Goal: Contribute content: Contribute content

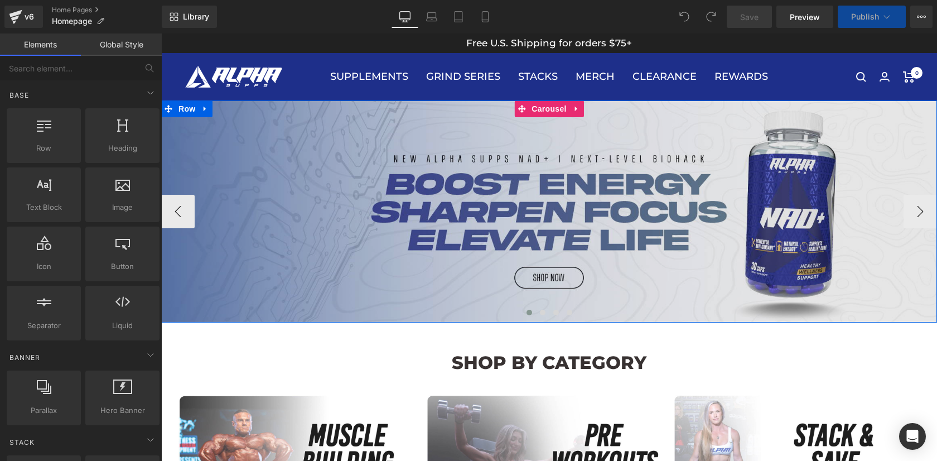
click at [540, 306] on img at bounding box center [549, 211] width 776 height 222
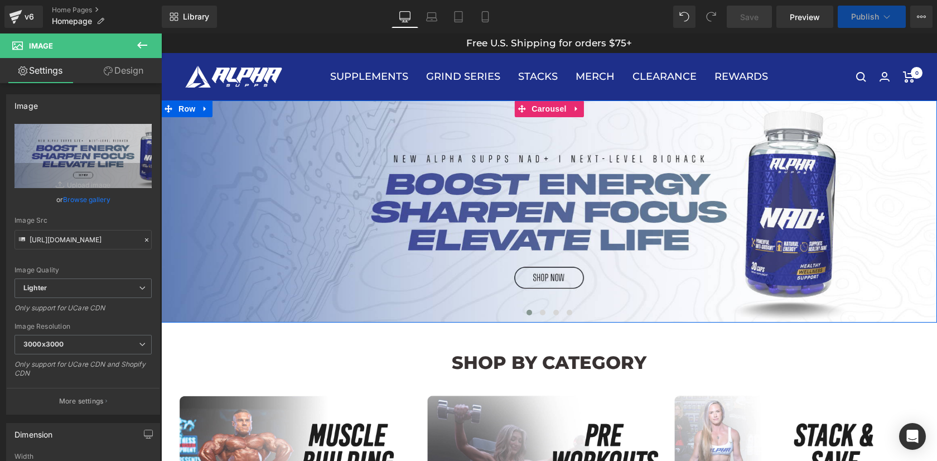
drag, startPoint x: 551, startPoint y: 112, endPoint x: 216, endPoint y: 99, distance: 335.4
click at [551, 112] on span "Carousel" at bounding box center [549, 108] width 40 height 17
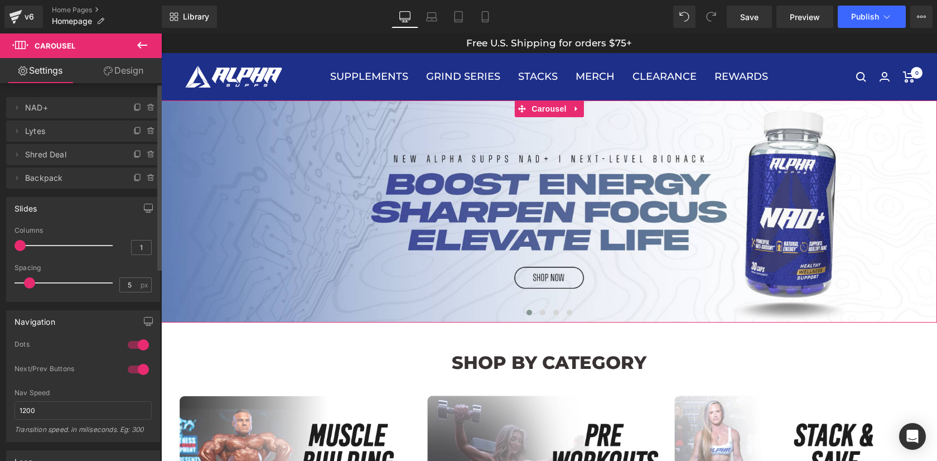
click at [37, 134] on span "Lytes" at bounding box center [72, 130] width 94 height 21
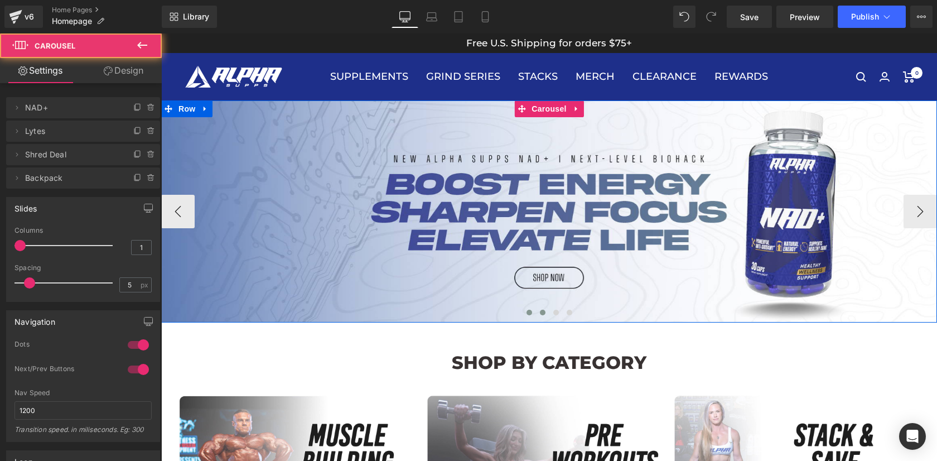
click at [543, 316] on button at bounding box center [542, 312] width 13 height 11
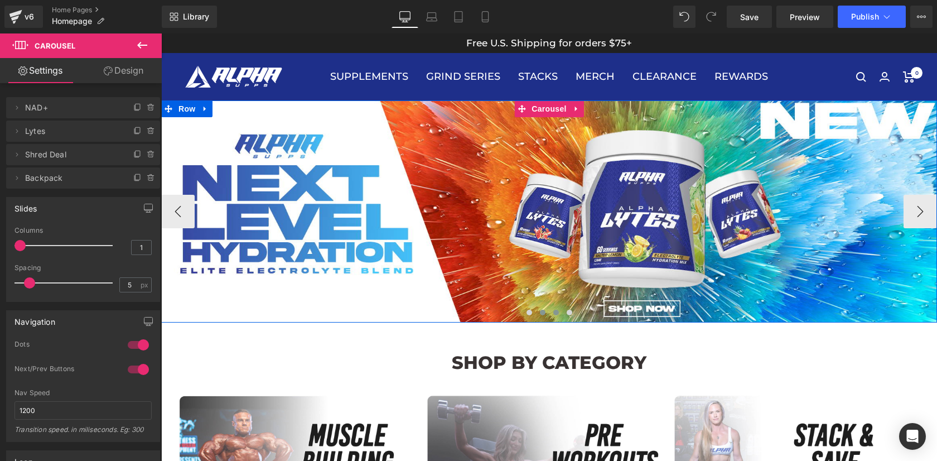
click at [555, 314] on span at bounding box center [556, 313] width 6 height 6
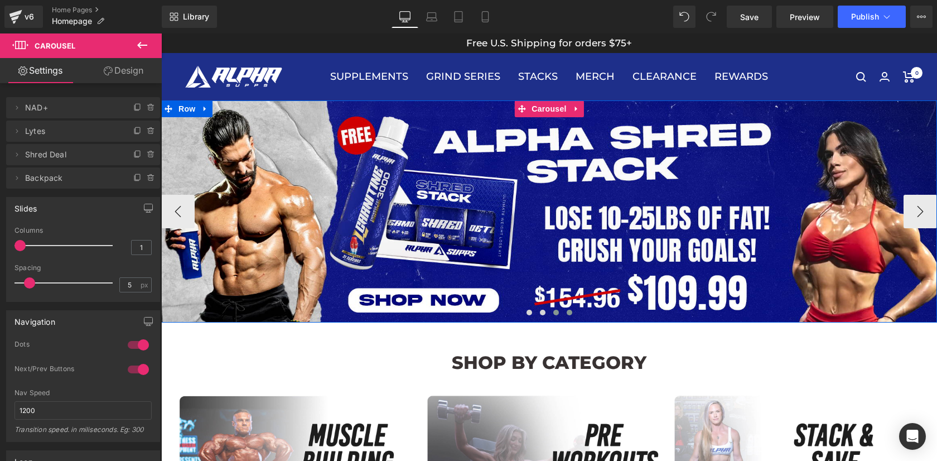
click at [572, 313] on button at bounding box center [569, 312] width 13 height 11
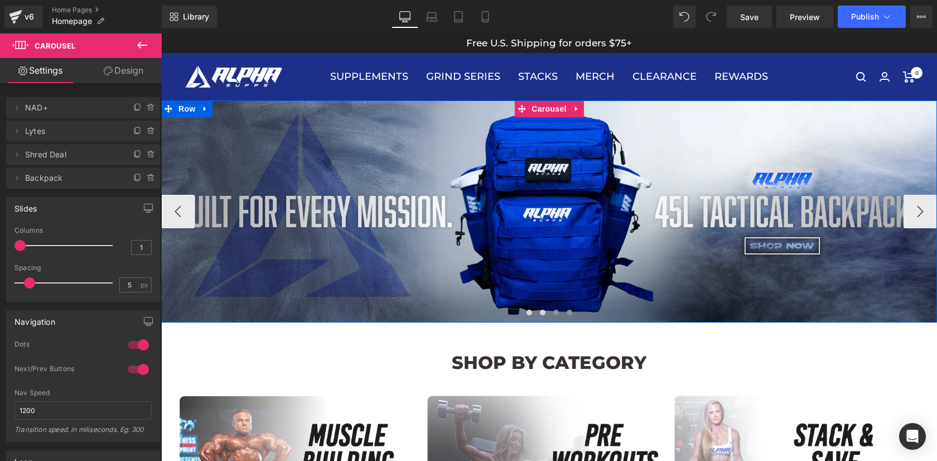
click at [555, 312] on span at bounding box center [556, 313] width 6 height 6
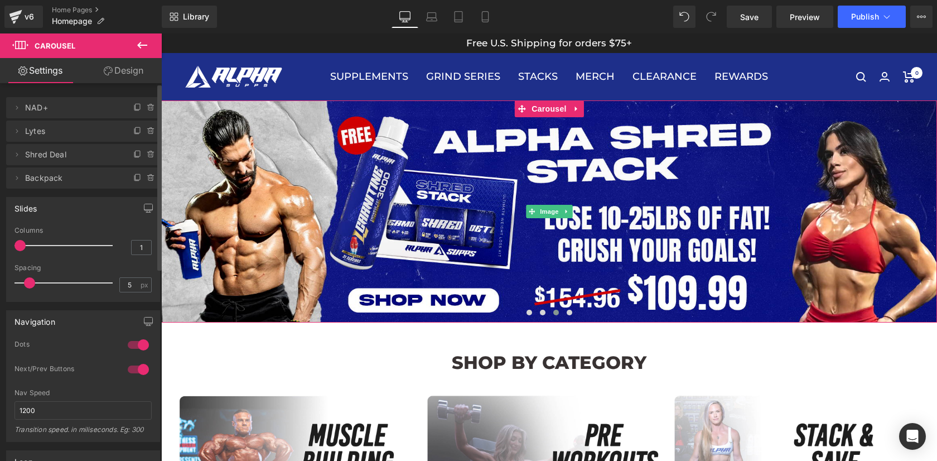
click at [47, 152] on span "Shred Deal" at bounding box center [72, 154] width 94 height 21
click at [52, 156] on span "Shred Deal" at bounding box center [72, 154] width 94 height 21
click at [15, 156] on icon at bounding box center [16, 154] width 9 height 9
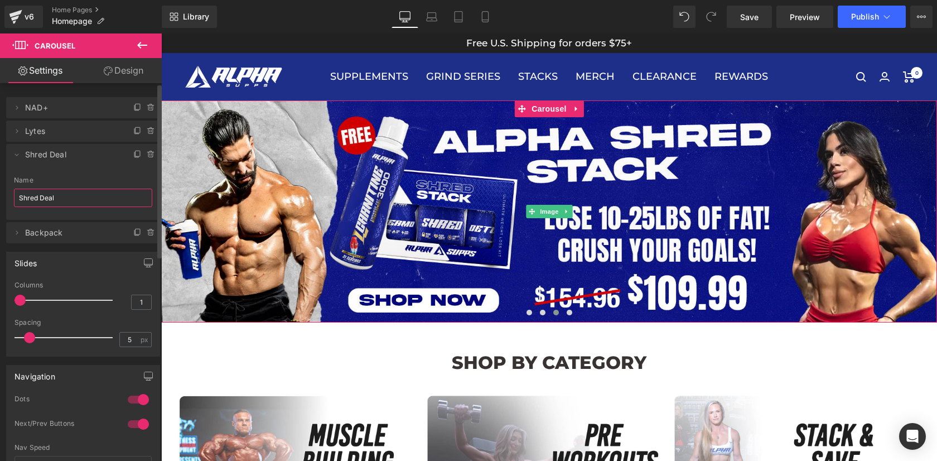
click at [63, 195] on input "Shred Deal" at bounding box center [83, 198] width 138 height 18
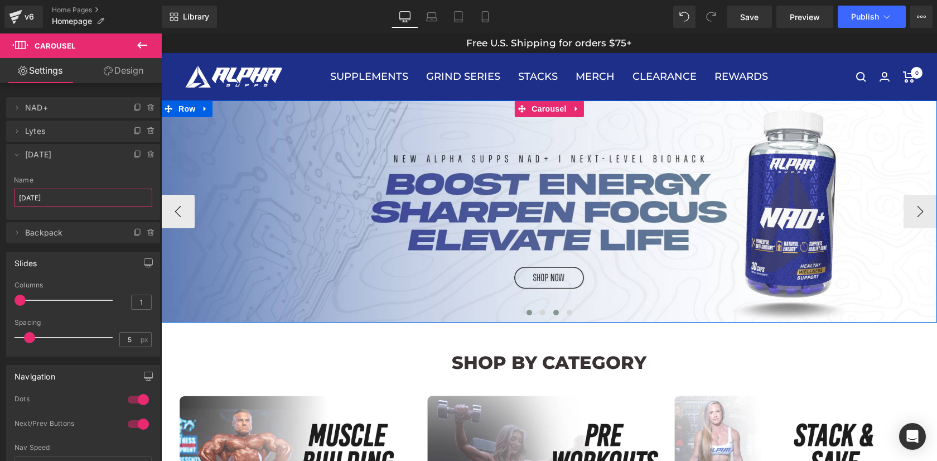
type input "[DATE]"
click at [559, 315] on button at bounding box center [555, 312] width 13 height 11
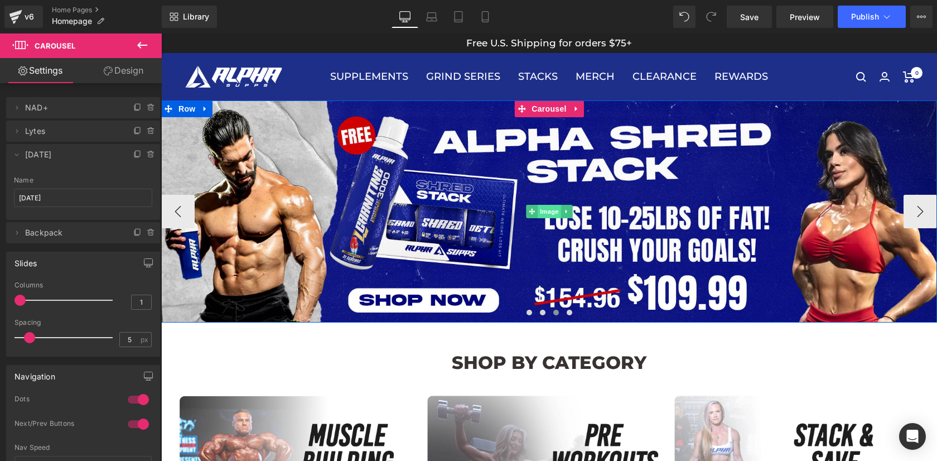
click at [550, 209] on span "Image" at bounding box center [549, 211] width 23 height 13
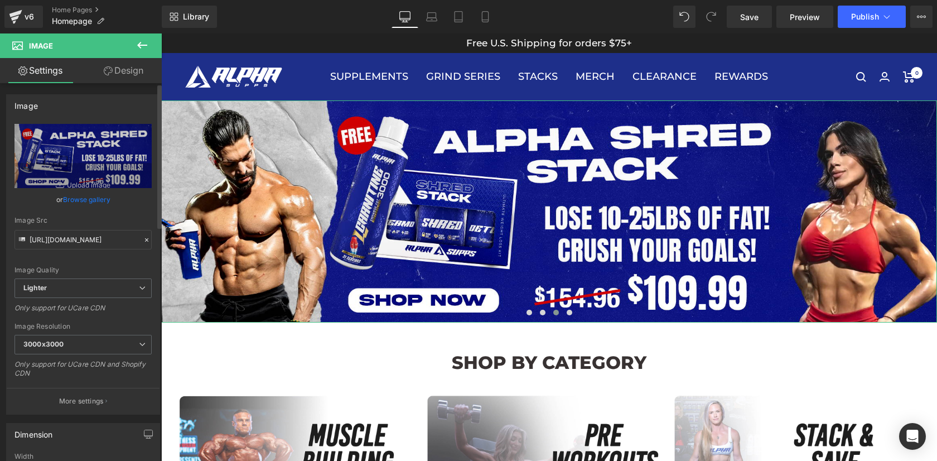
click at [96, 195] on link "Browse gallery" at bounding box center [86, 200] width 47 height 20
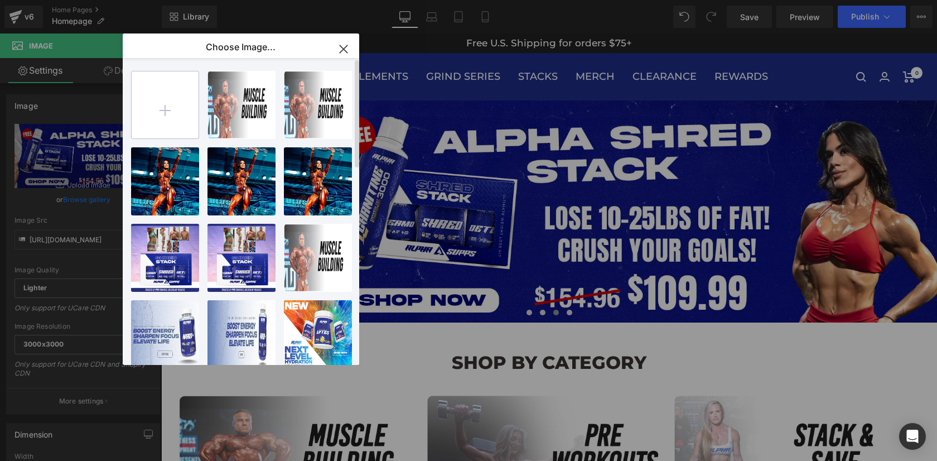
click at [0, 0] on input "file" at bounding box center [0, 0] width 0 height 0
type input "C:\fakepath\LABORSALE25WEB.jpg"
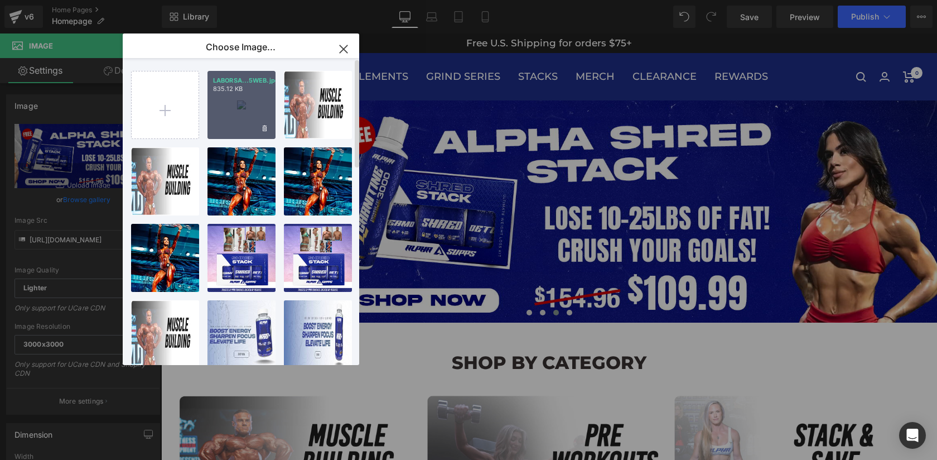
click at [254, 97] on div "LABORSA...5WEB.jpg 835.12 KB" at bounding box center [241, 105] width 68 height 68
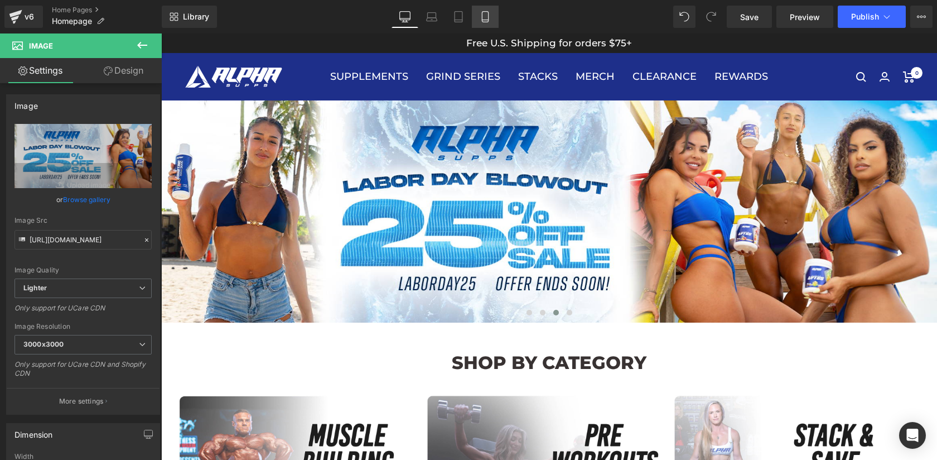
click at [489, 17] on icon at bounding box center [485, 16] width 11 height 11
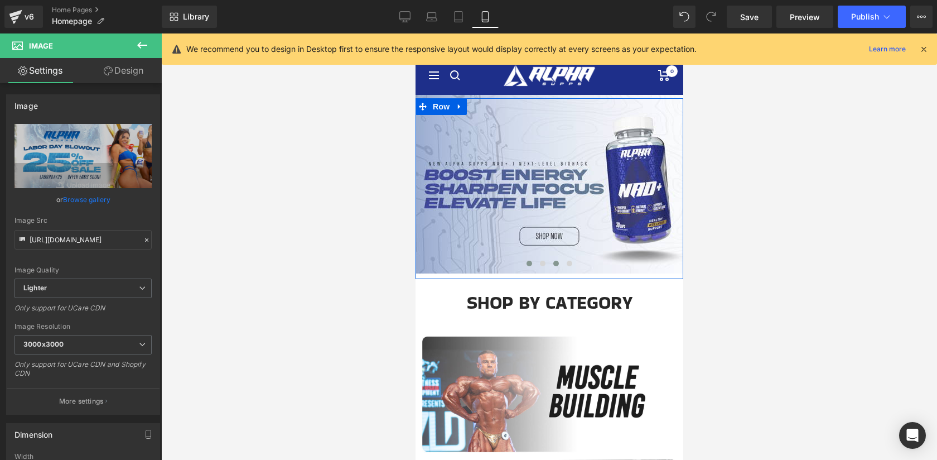
click at [557, 265] on span at bounding box center [556, 263] width 6 height 6
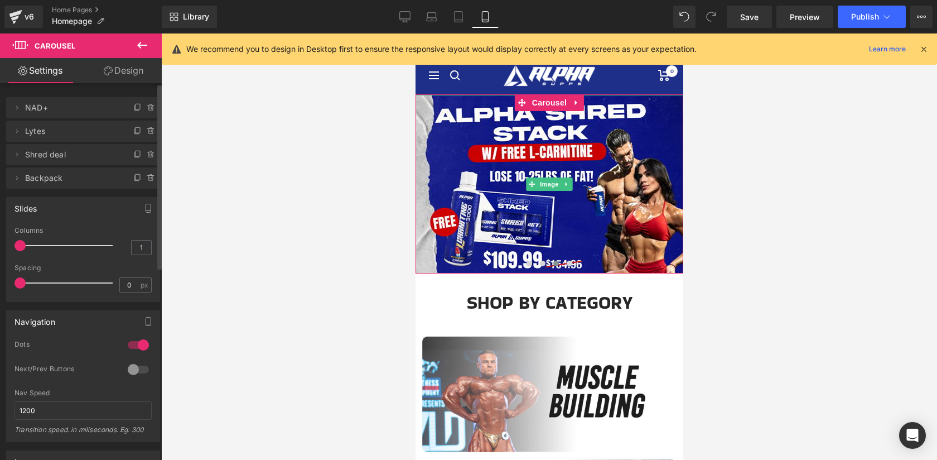
click at [41, 155] on span "Shred deal" at bounding box center [72, 154] width 94 height 21
click at [17, 156] on icon at bounding box center [16, 154] width 9 height 9
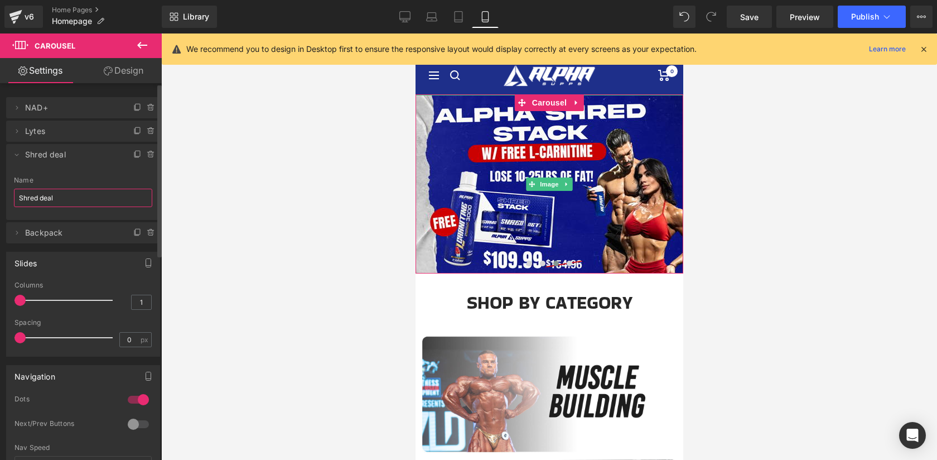
click at [57, 196] on input "Shred deal" at bounding box center [83, 198] width 138 height 18
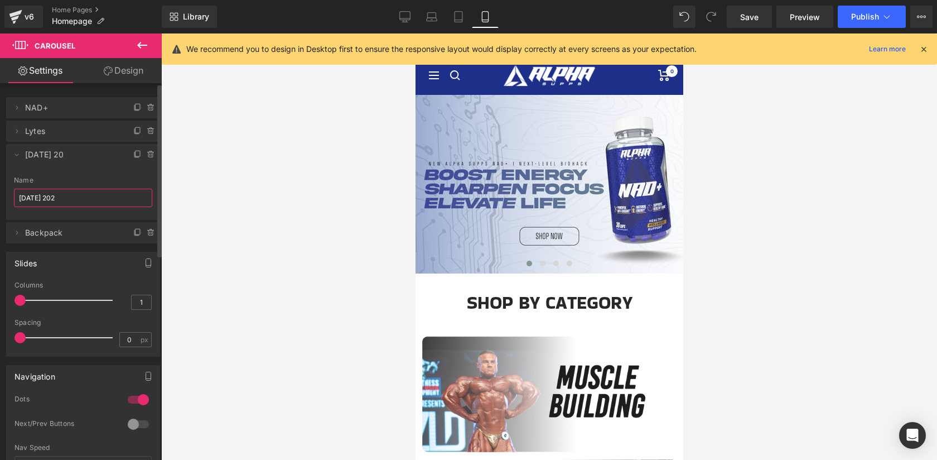
type input "[DATE]"
click at [262, 253] on div at bounding box center [549, 246] width 776 height 426
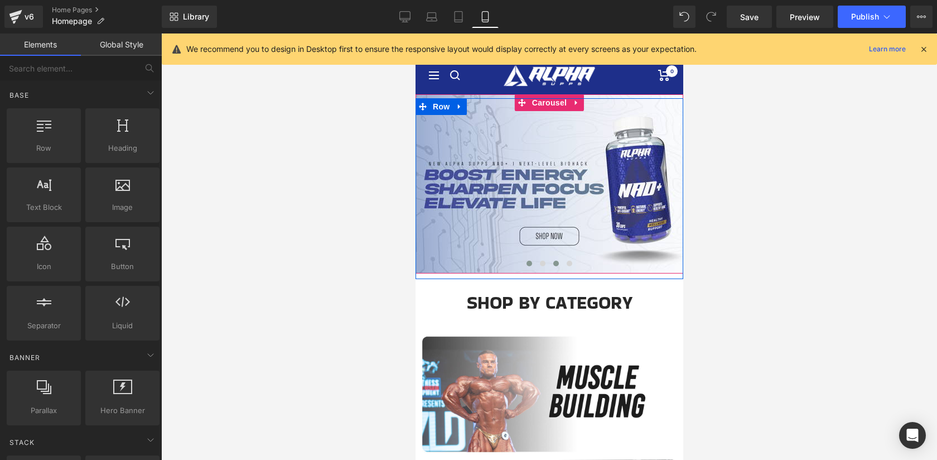
click at [555, 267] on button at bounding box center [555, 263] width 13 height 11
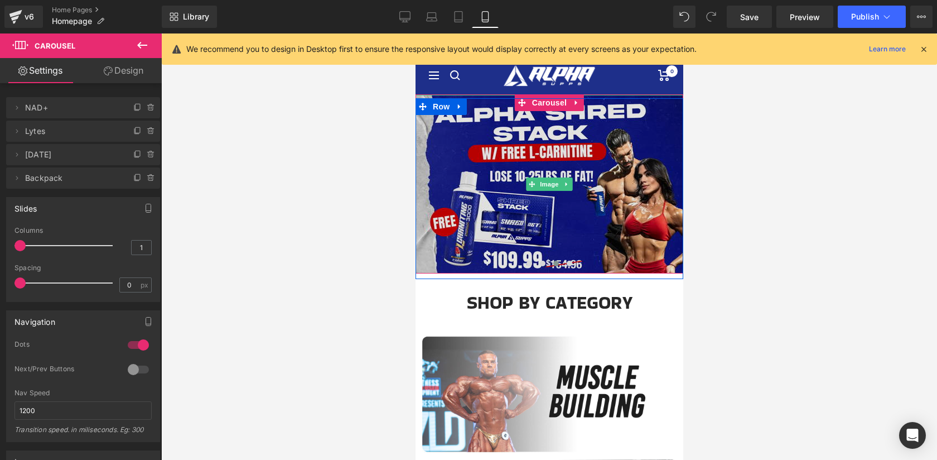
click at [526, 140] on img at bounding box center [549, 184] width 268 height 178
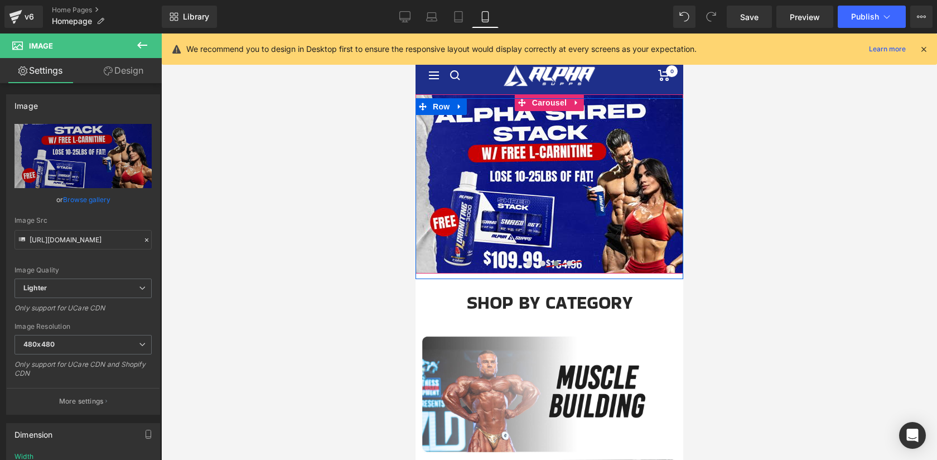
click at [557, 263] on span at bounding box center [556, 263] width 6 height 6
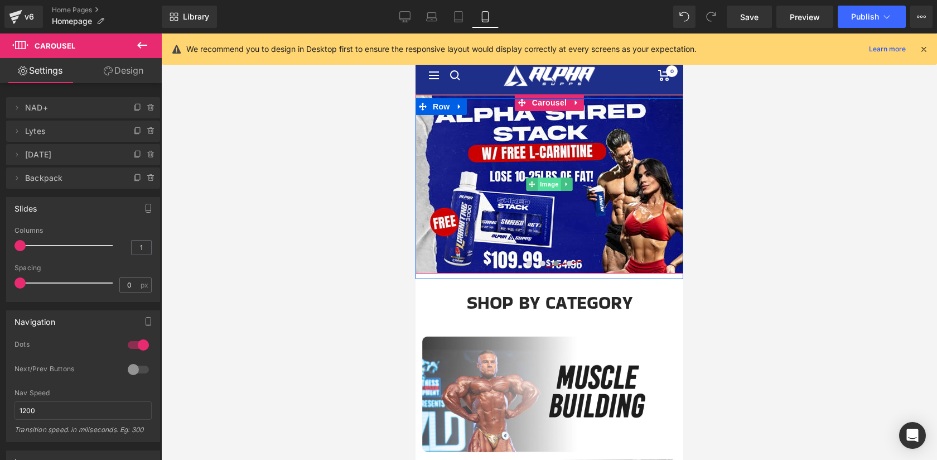
click at [550, 186] on span "Image" at bounding box center [548, 183] width 23 height 13
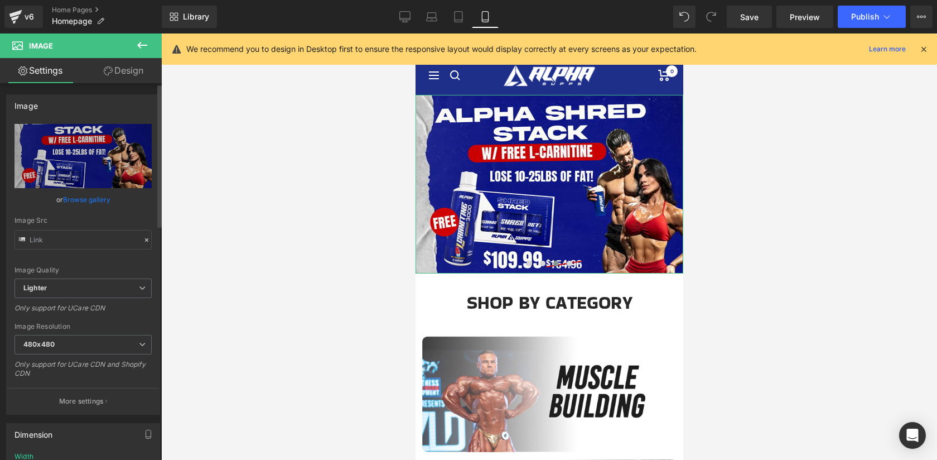
click at [86, 197] on link "Browse gallery" at bounding box center [86, 200] width 47 height 20
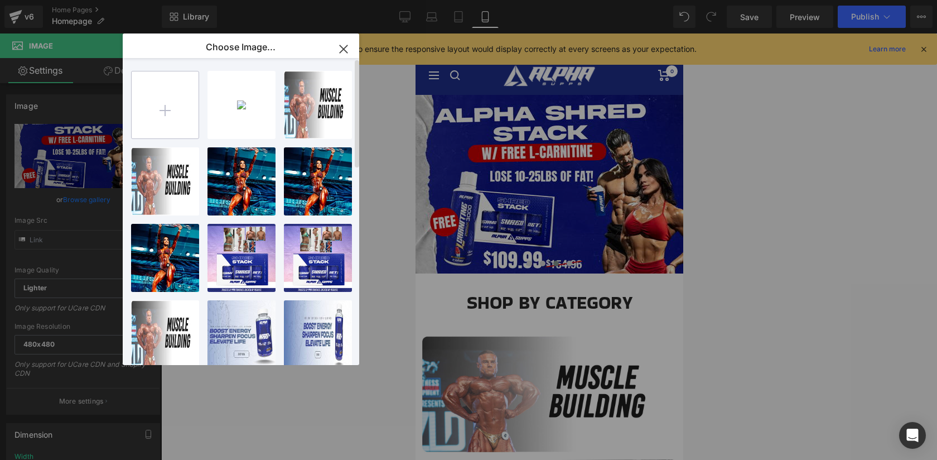
click at [0, 0] on input "file" at bounding box center [0, 0] width 0 height 0
type input "C:\fakepath\LABORSALE25MOB.jpg"
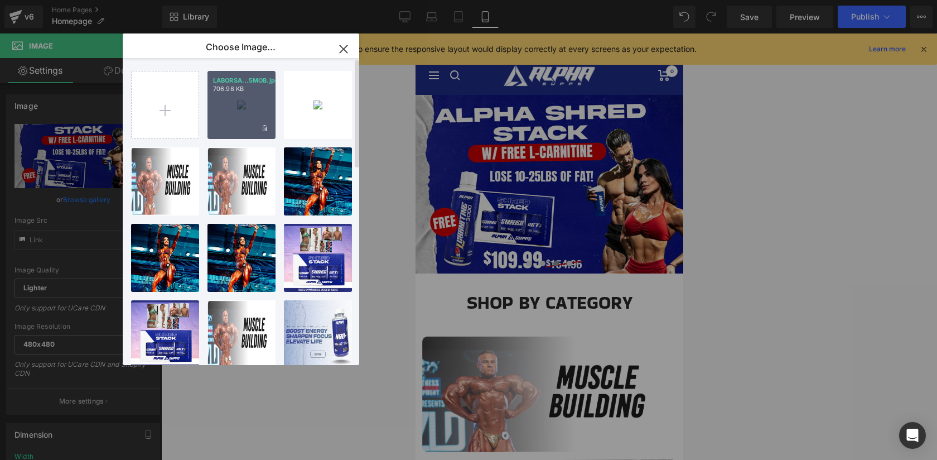
click at [215, 114] on div "LABORSA...5MOB.jpg 706.98 KB" at bounding box center [241, 105] width 68 height 68
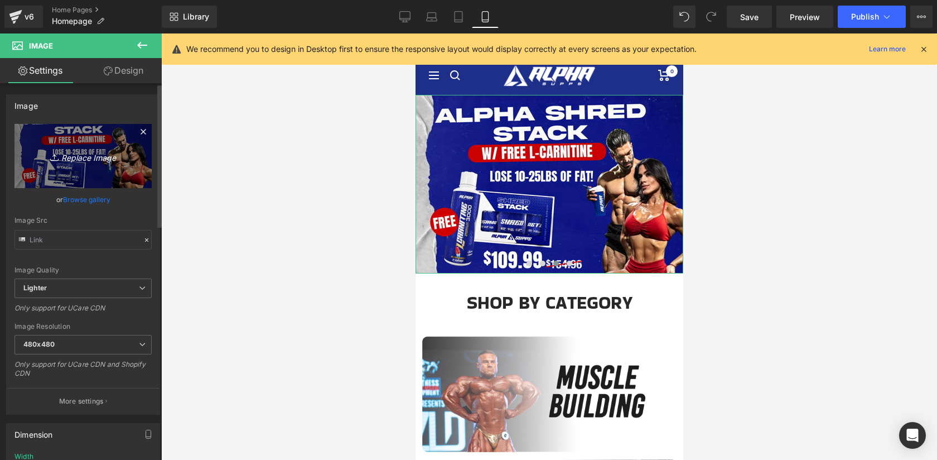
click at [86, 160] on icon "Replace Image" at bounding box center [82, 156] width 89 height 14
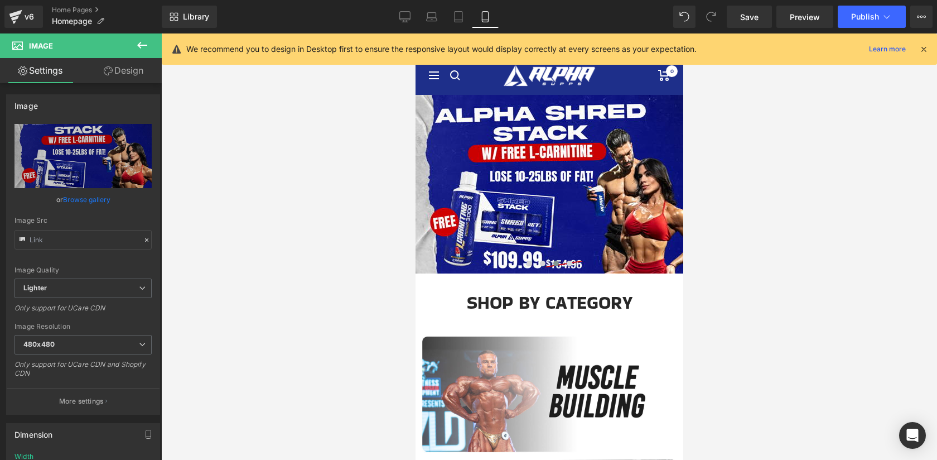
type input "C:\fakepath\LABORSALE25MOB.jpg"
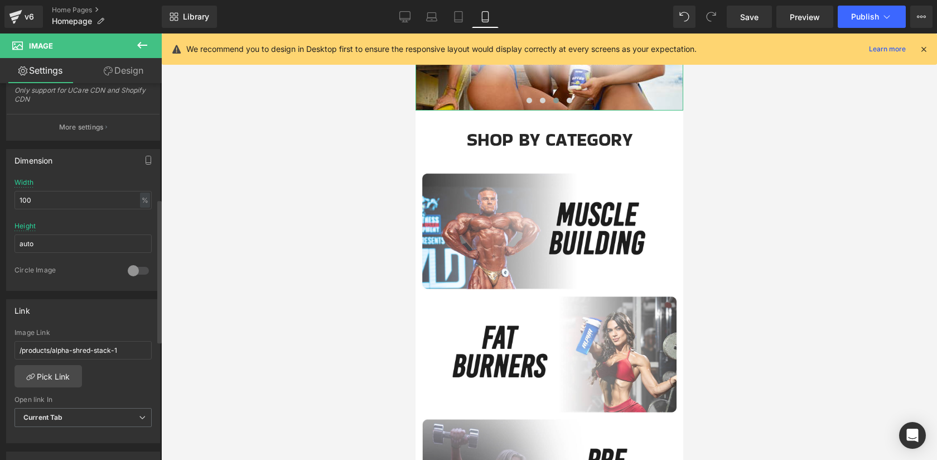
scroll to position [329, 0]
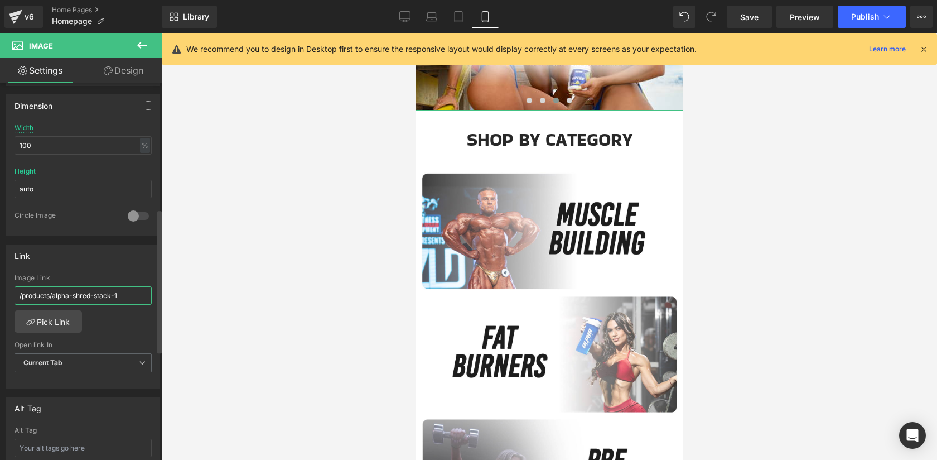
click at [131, 295] on input "/products/alpha-shred-stack-1" at bounding box center [83, 295] width 137 height 18
click at [68, 320] on link "Pick Link" at bounding box center [48, 321] width 67 height 22
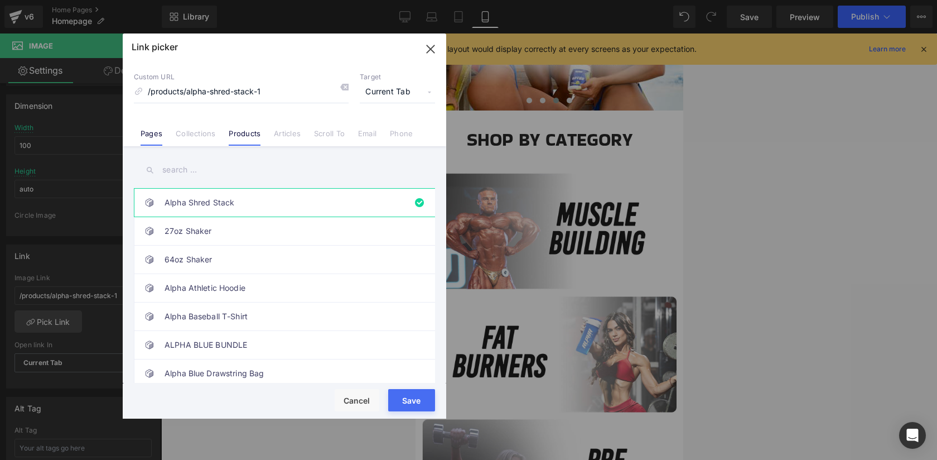
click at [157, 133] on link "Pages" at bounding box center [152, 137] width 22 height 17
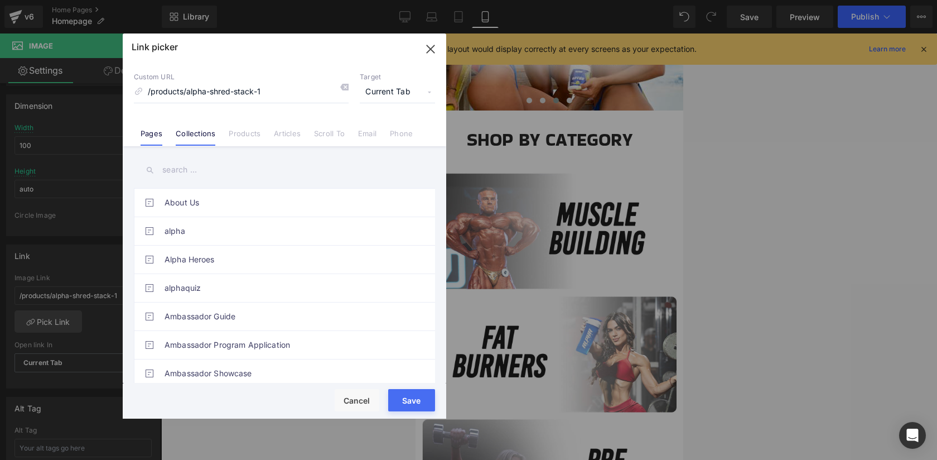
click at [153, 141] on link "Pages" at bounding box center [152, 137] width 22 height 17
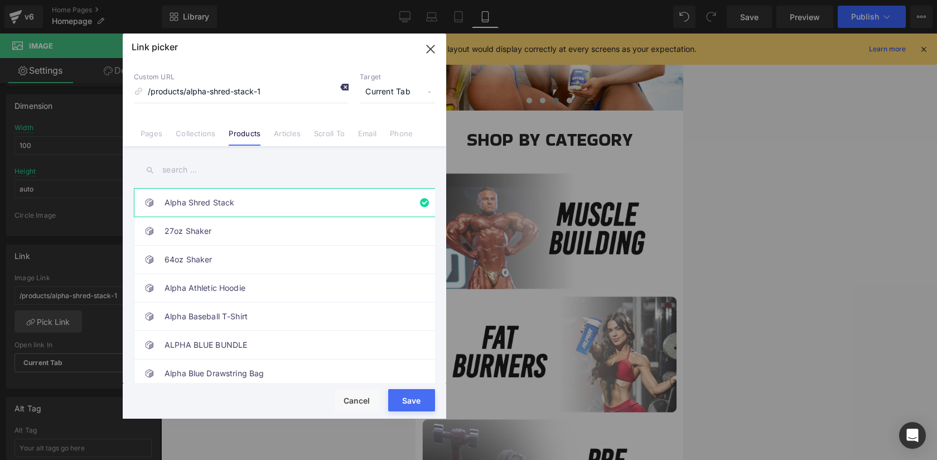
click at [345, 86] on icon at bounding box center [344, 87] width 9 height 9
click at [0, 0] on button "Save" at bounding box center [0, 0] width 0 height 0
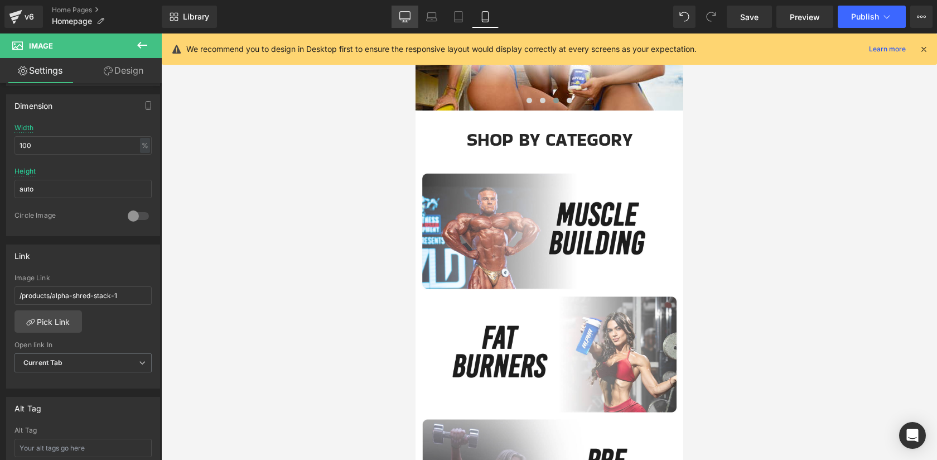
click at [403, 14] on icon at bounding box center [404, 16] width 11 height 11
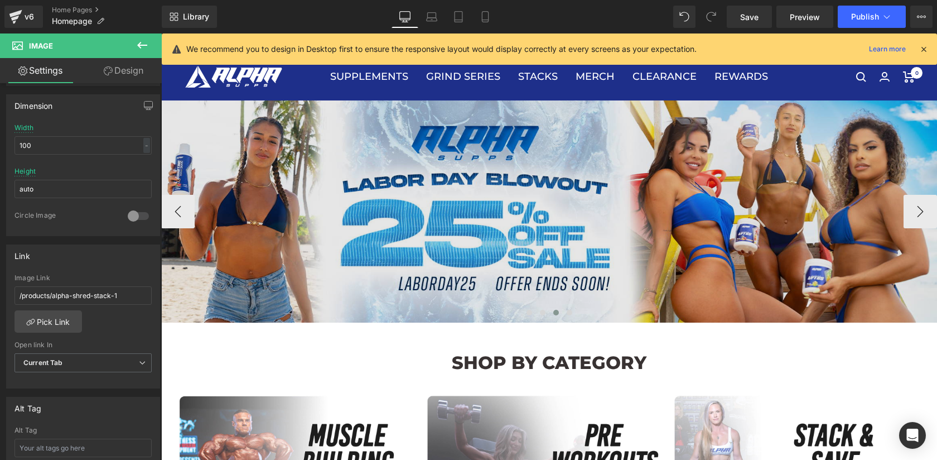
click at [512, 233] on img at bounding box center [549, 211] width 776 height 222
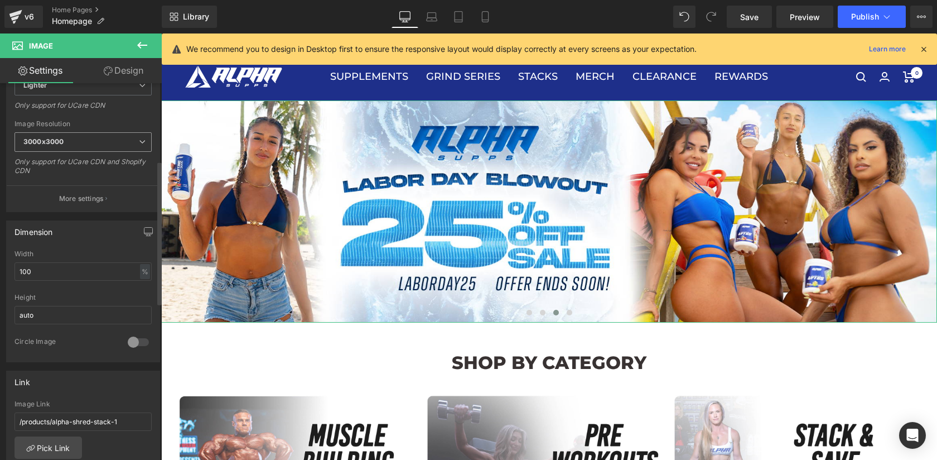
scroll to position [373, 0]
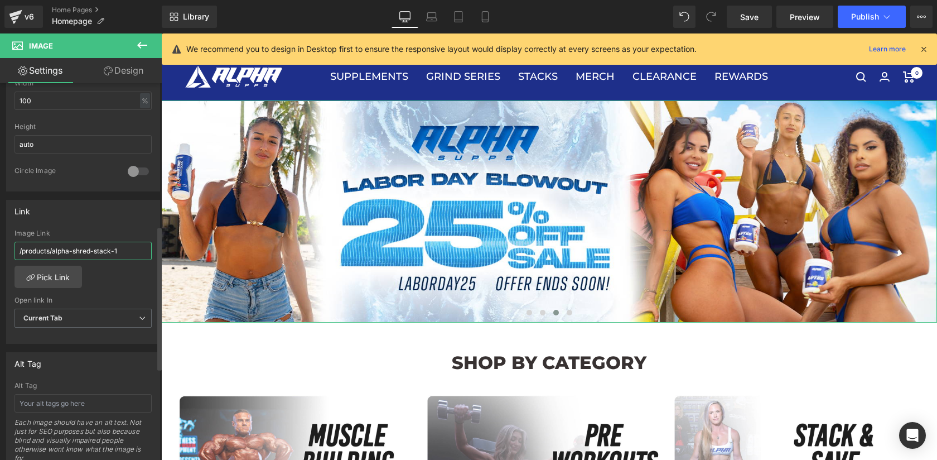
click at [115, 248] on input "/products/alpha-shred-stack-1" at bounding box center [83, 250] width 137 height 18
click at [57, 277] on link "Pick Link" at bounding box center [48, 276] width 67 height 22
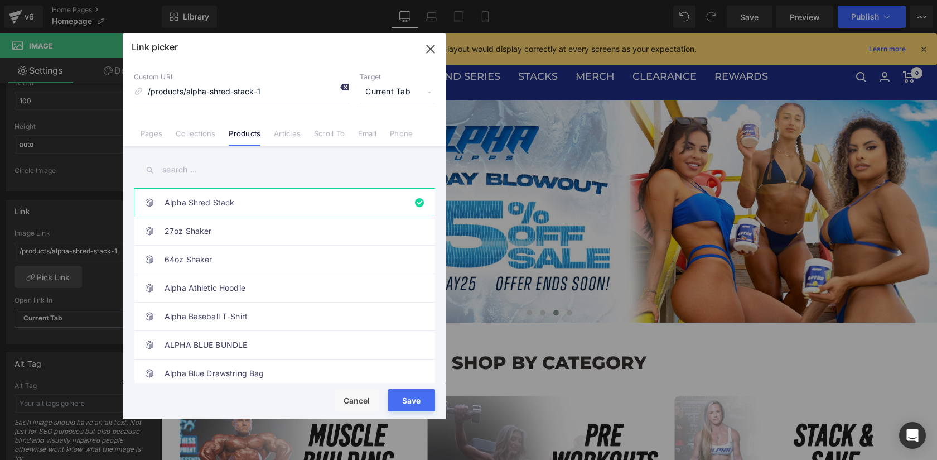
click at [346, 88] on icon at bounding box center [344, 87] width 9 height 9
click at [413, 398] on button "Save" at bounding box center [411, 400] width 47 height 22
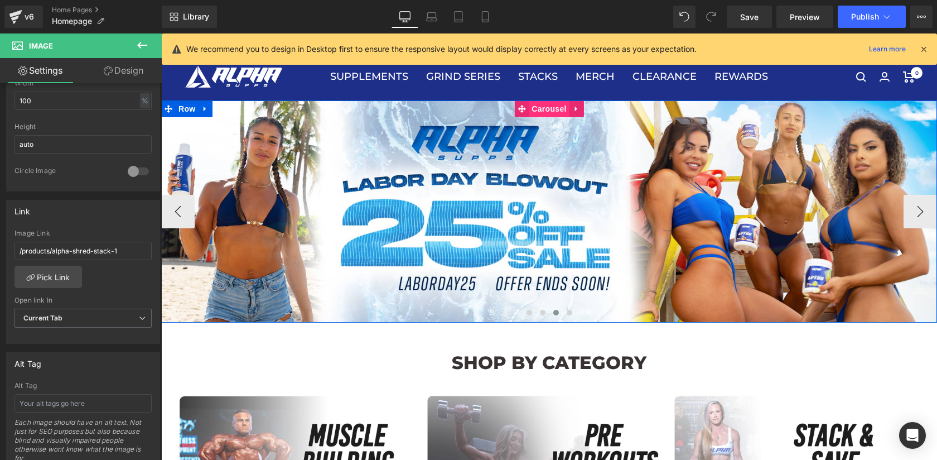
click at [545, 116] on span "Carousel" at bounding box center [549, 108] width 40 height 17
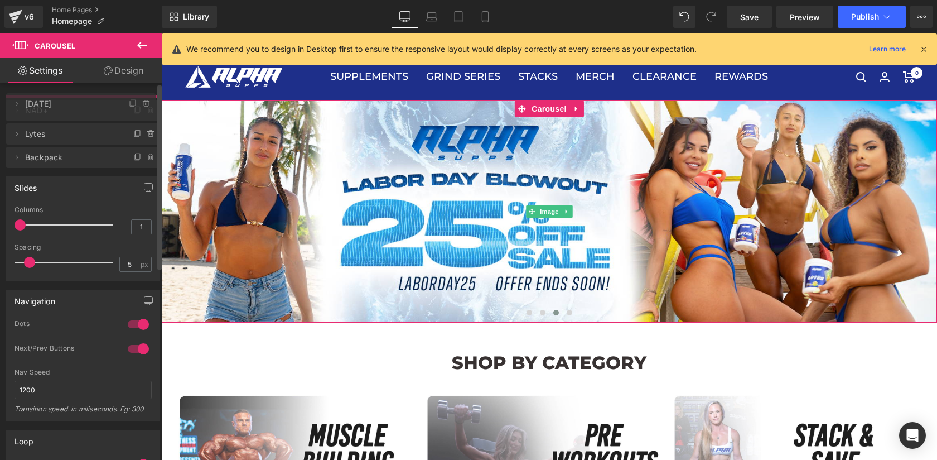
drag, startPoint x: 41, startPoint y: 152, endPoint x: 49, endPoint y: 102, distance: 50.7
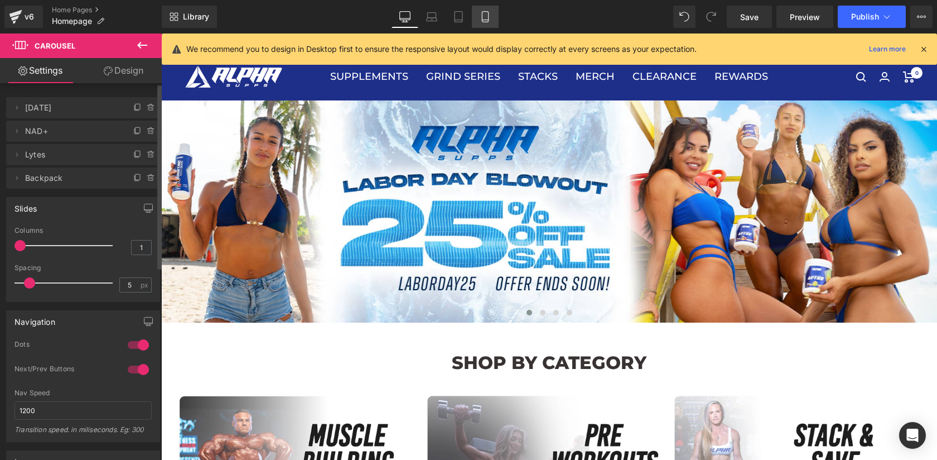
click at [484, 13] on icon at bounding box center [485, 16] width 11 height 11
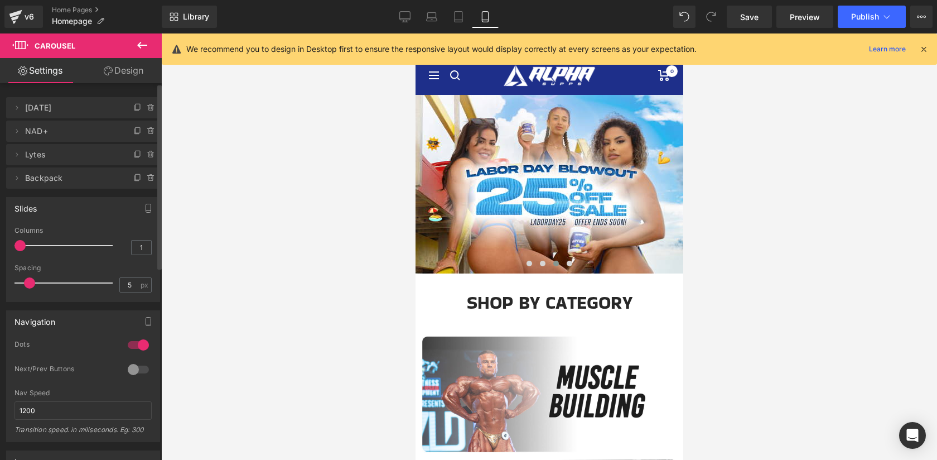
click at [49, 154] on span "Lytes" at bounding box center [72, 154] width 94 height 21
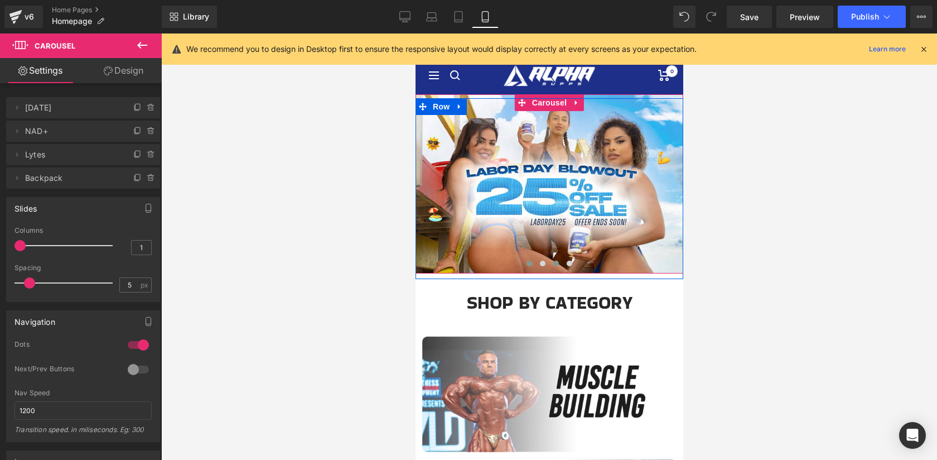
click at [529, 264] on span at bounding box center [529, 263] width 6 height 6
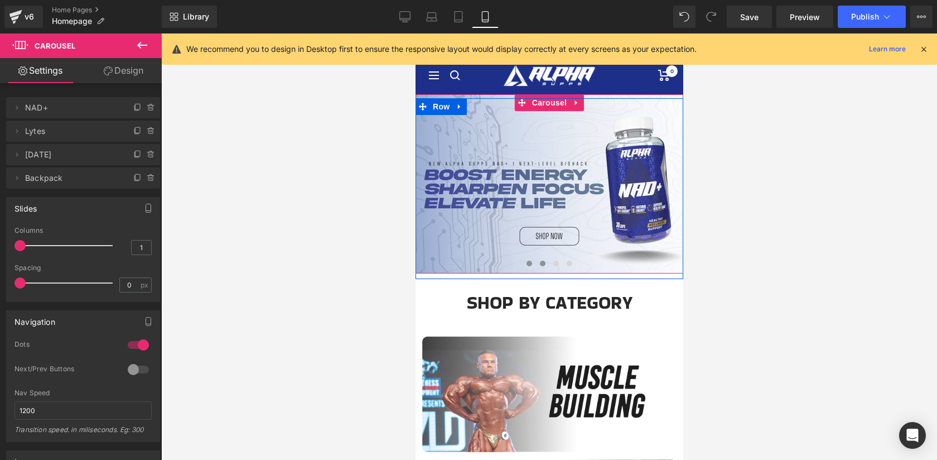
click at [542, 264] on span at bounding box center [542, 263] width 6 height 6
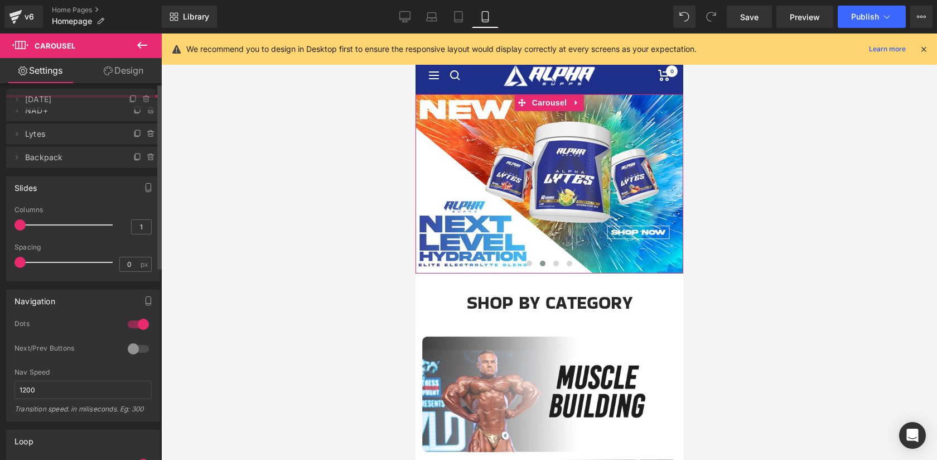
drag, startPoint x: 86, startPoint y: 160, endPoint x: 86, endPoint y: 105, distance: 54.7
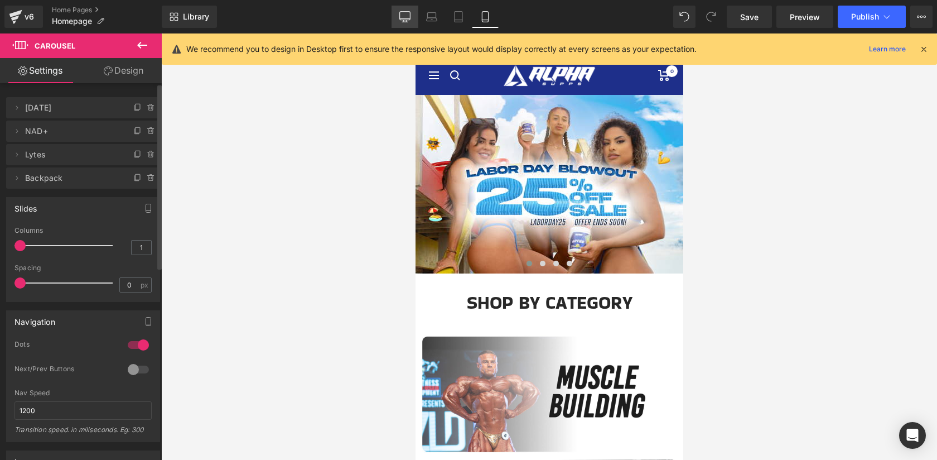
click at [407, 15] on icon at bounding box center [404, 16] width 11 height 11
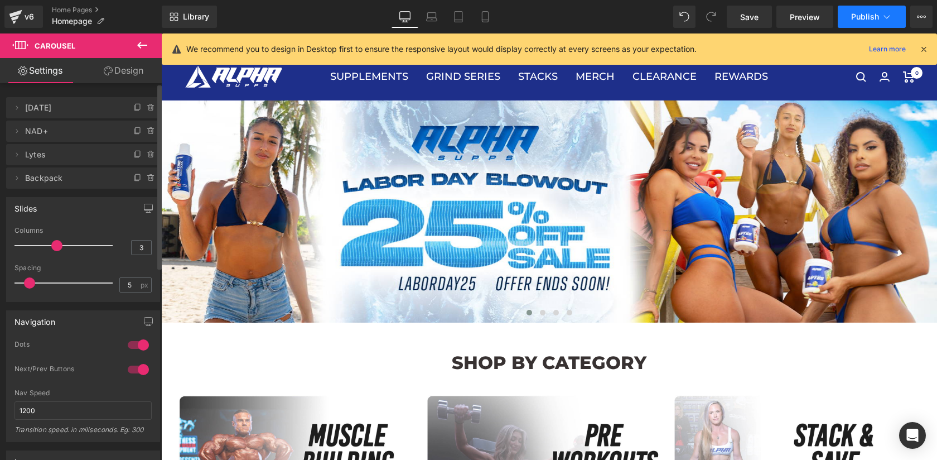
click at [863, 21] on span "Publish" at bounding box center [865, 16] width 28 height 9
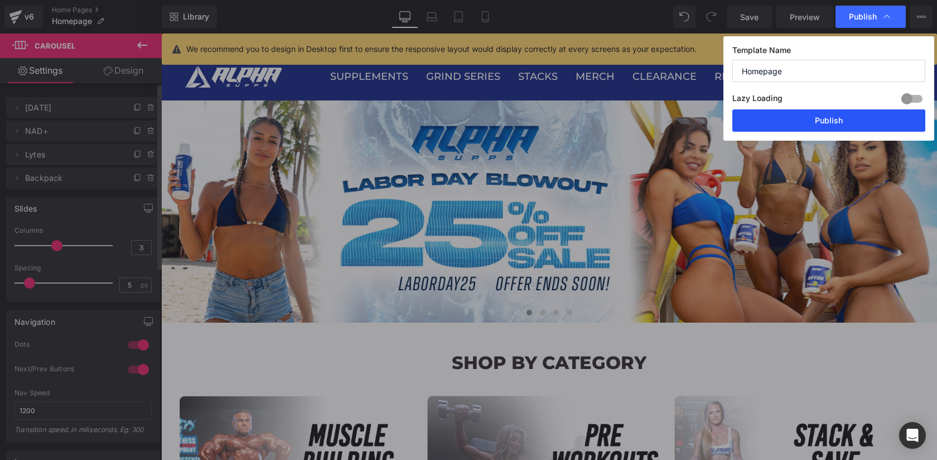
click at [815, 128] on button "Publish" at bounding box center [828, 120] width 193 height 22
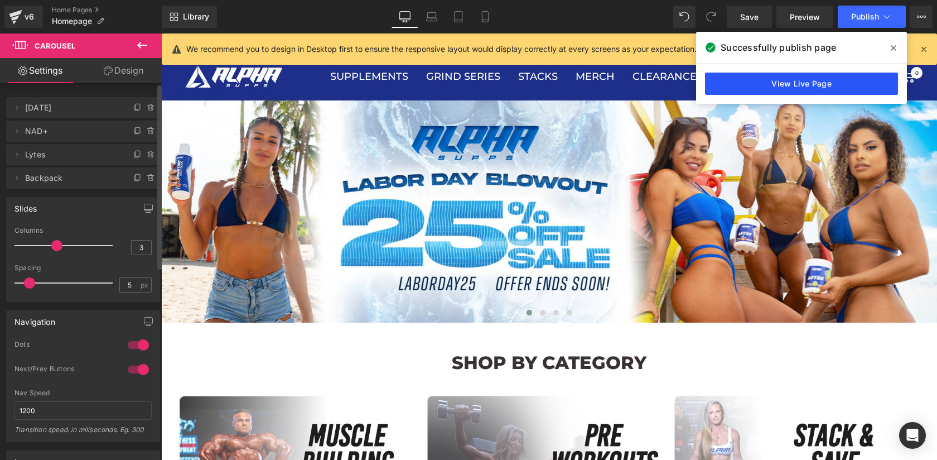
click at [809, 86] on link "View Live Page" at bounding box center [801, 84] width 193 height 22
